Goal: Transaction & Acquisition: Book appointment/travel/reservation

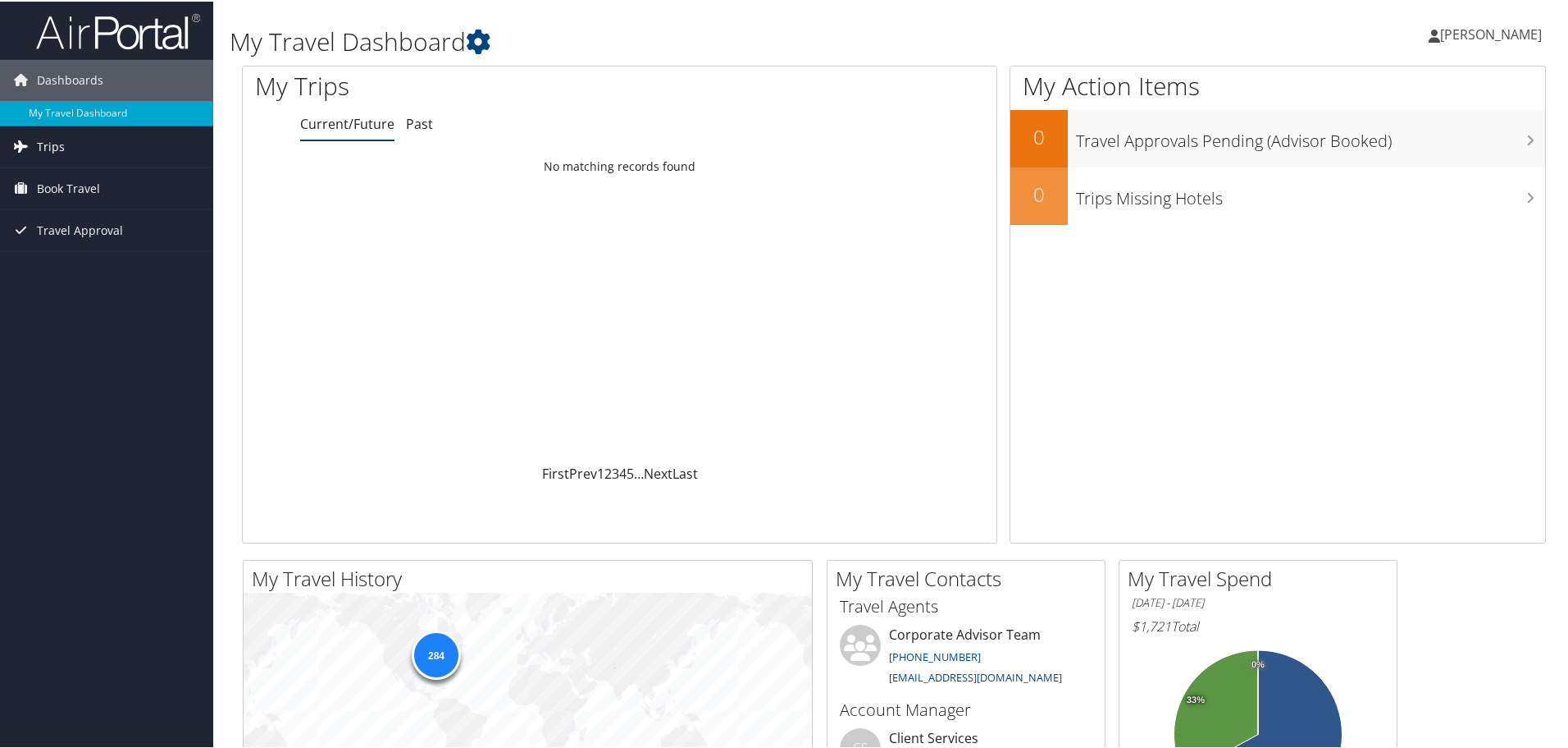
click at [43, 148] on span "Trips" at bounding box center [51, 145] width 28 height 41
click at [58, 260] on span "Book Travel" at bounding box center [69, 261] width 63 height 41
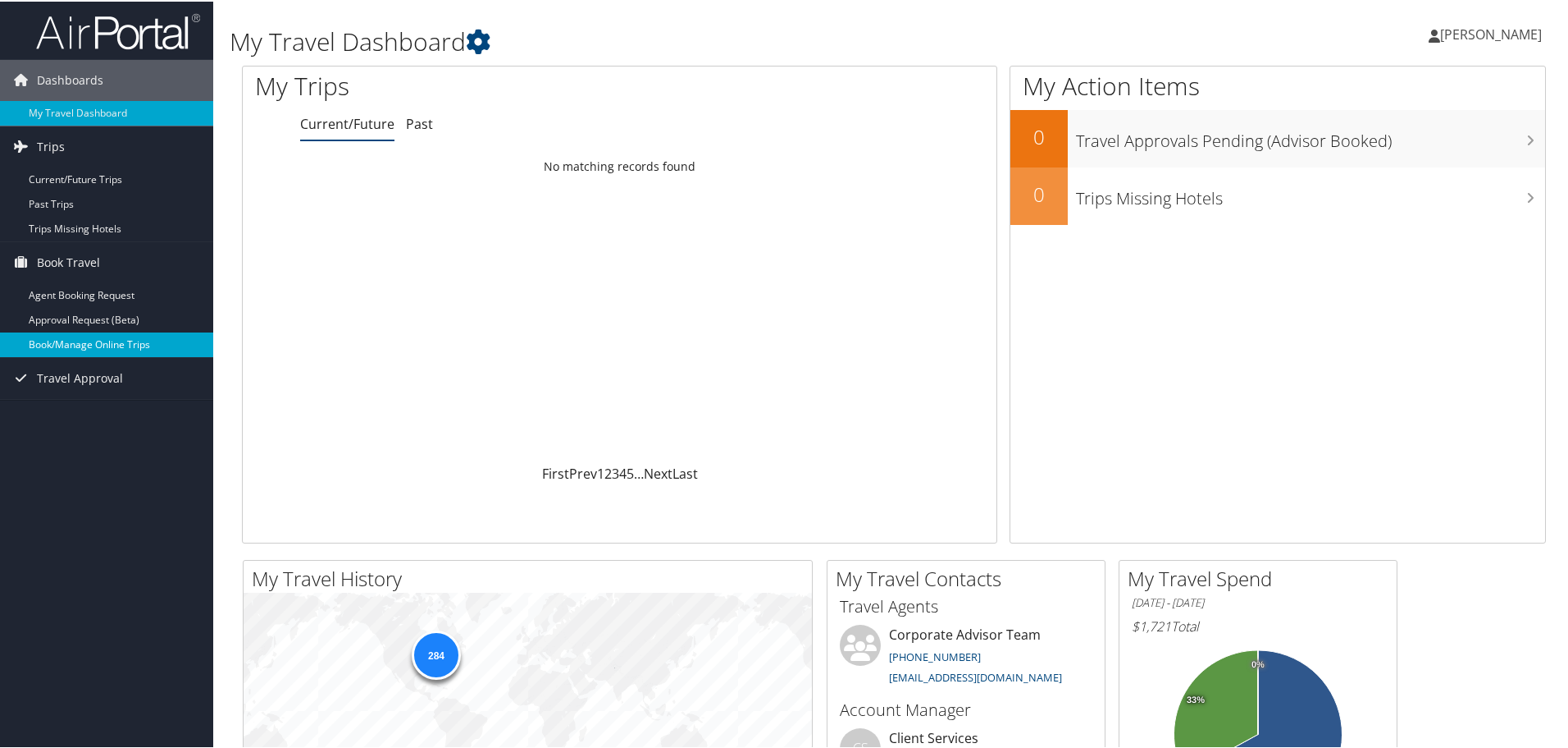
click at [71, 340] on link "Book/Manage Online Trips" at bounding box center [106, 343] width 213 height 25
